Goal: Task Accomplishment & Management: Use online tool/utility

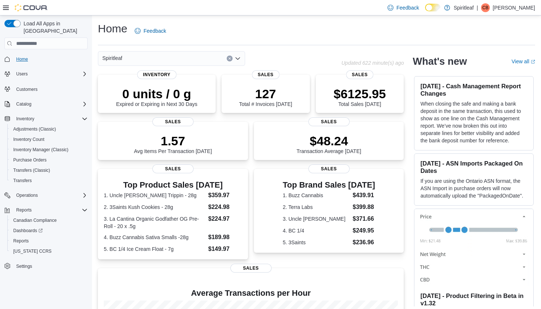
click at [21, 55] on span "Home" at bounding box center [22, 59] width 12 height 9
click at [24, 238] on span "Reports" at bounding box center [20, 241] width 15 height 6
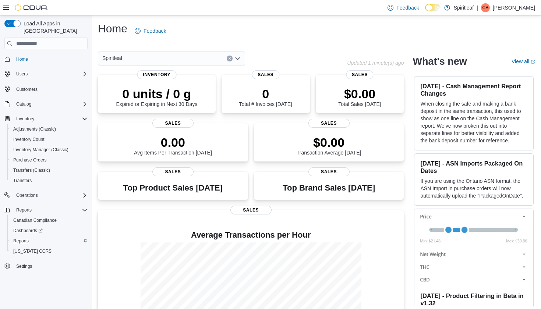
click at [26, 238] on span "Reports" at bounding box center [20, 241] width 15 height 6
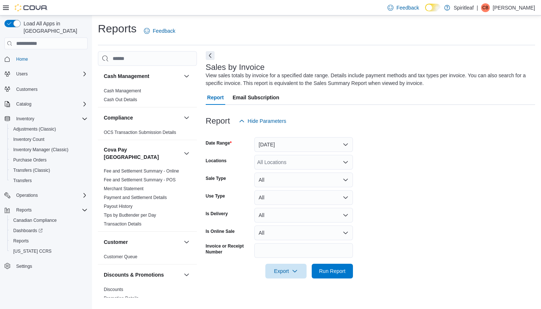
click at [301, 144] on button "[DATE]" at bounding box center [303, 144] width 99 height 15
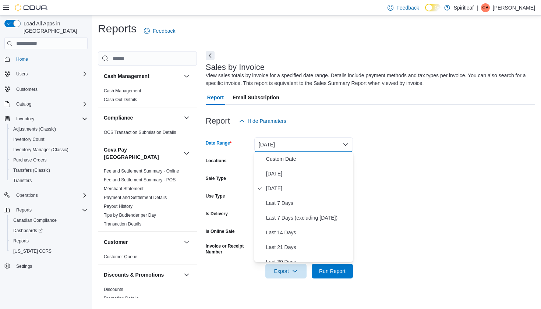
click at [281, 173] on span "[DATE]" at bounding box center [308, 173] width 84 height 9
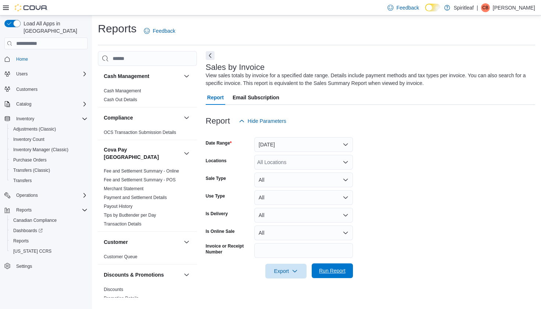
click at [329, 274] on span "Run Report" at bounding box center [332, 270] width 32 height 15
click at [293, 139] on button "[DATE]" at bounding box center [303, 144] width 99 height 15
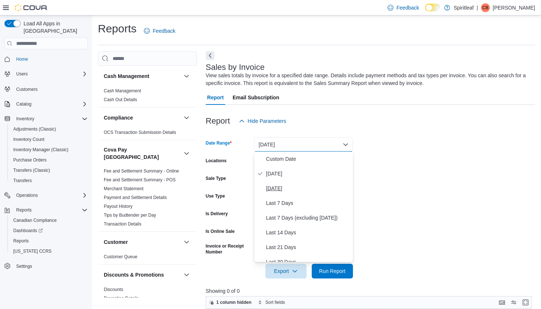
click at [274, 188] on span "[DATE]" at bounding box center [308, 188] width 84 height 9
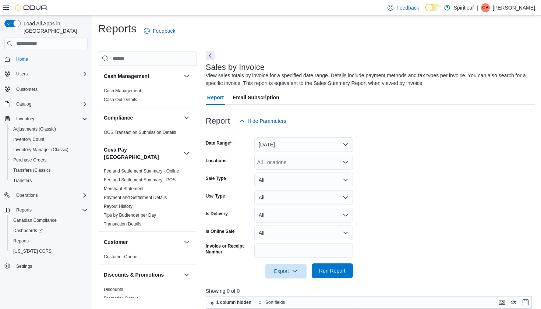
click at [348, 269] on span "Run Report" at bounding box center [332, 270] width 32 height 15
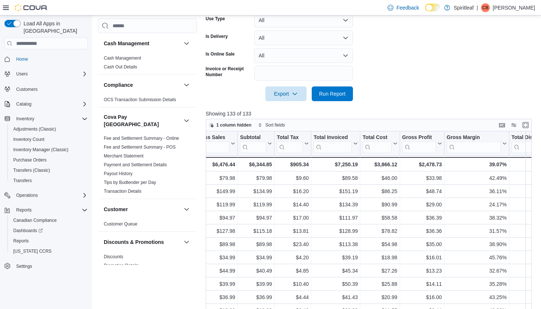
scroll to position [0, 436]
